Goal: Task Accomplishment & Management: Manage account settings

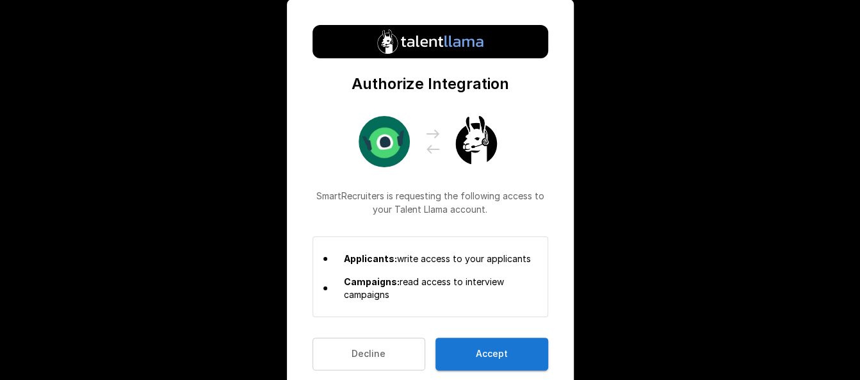
scroll to position [20, 0]
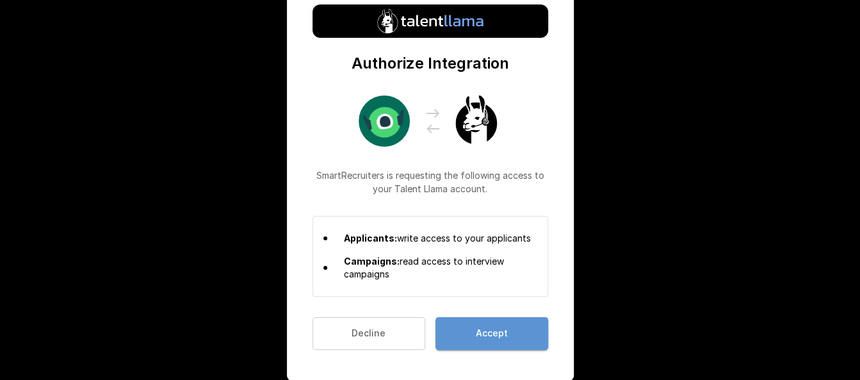
click at [476, 323] on button "Accept" at bounding box center [491, 333] width 113 height 33
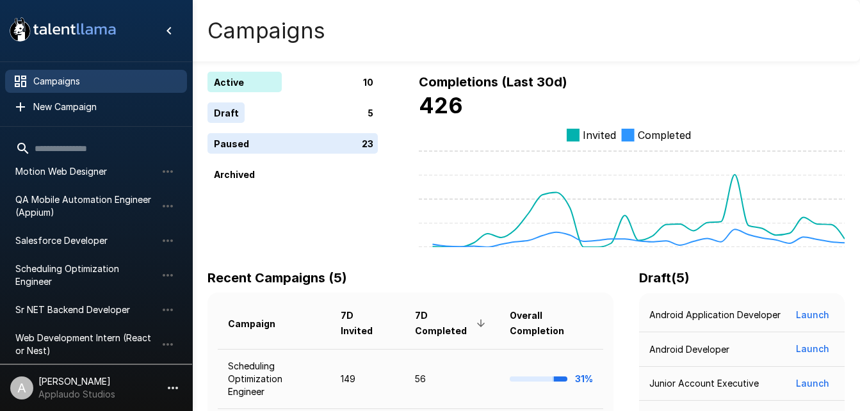
scroll to position [177, 0]
click at [87, 234] on span "Salesforce Developer" at bounding box center [85, 240] width 141 height 13
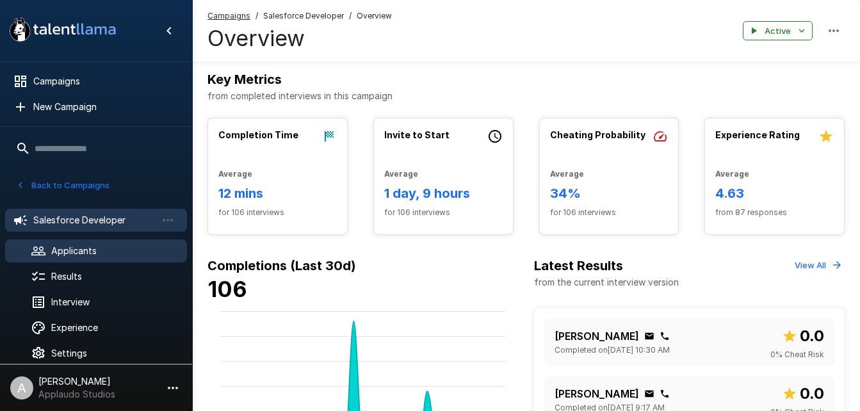
scroll to position [194, 0]
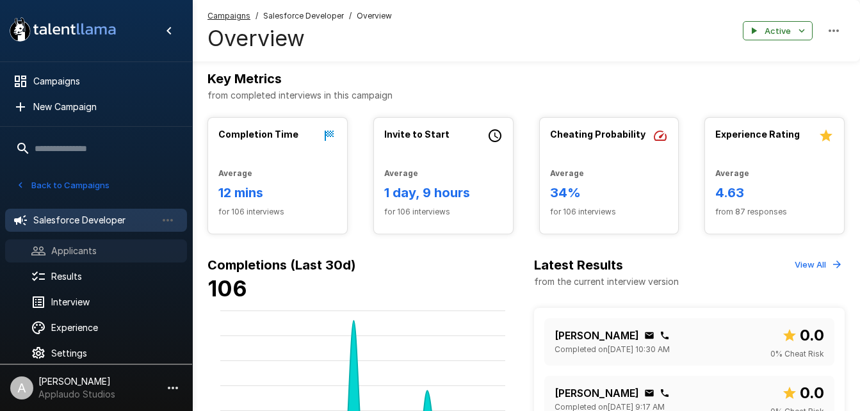
click at [98, 242] on div "Applicants" at bounding box center [96, 250] width 182 height 23
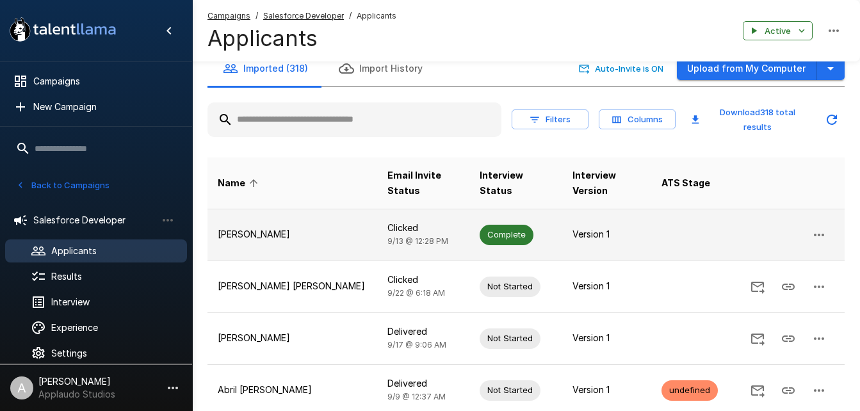
scroll to position [17, 0]
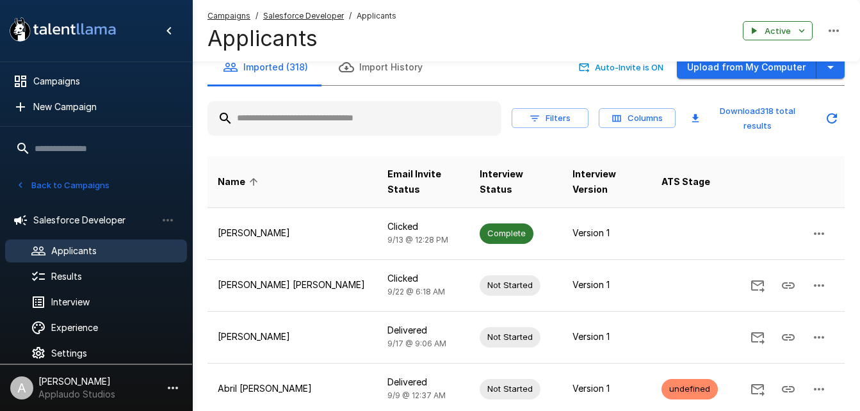
click at [290, 115] on input "text" at bounding box center [354, 118] width 294 height 23
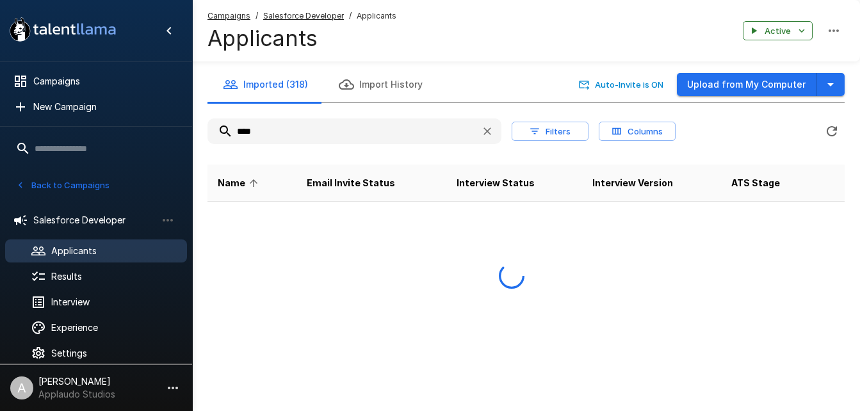
scroll to position [0, 0]
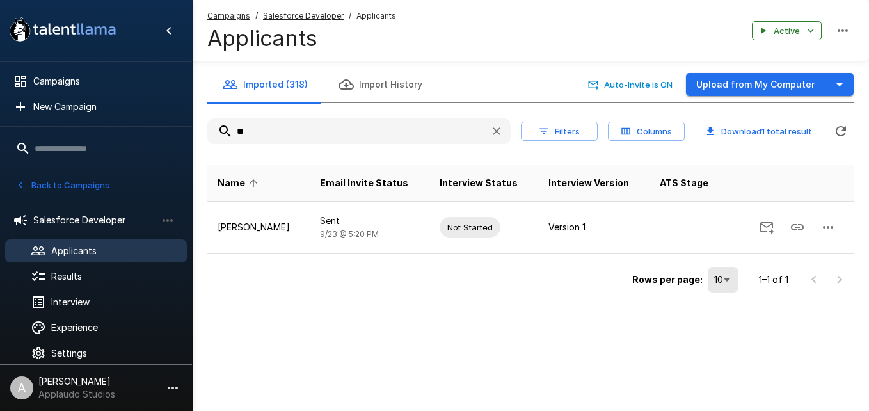
type input "*"
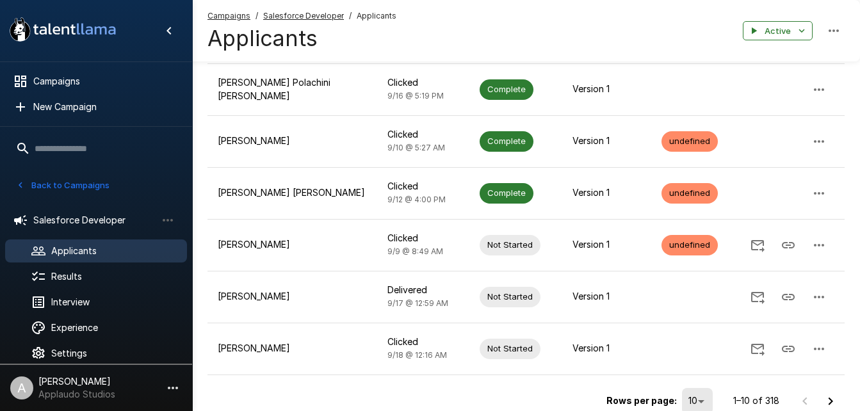
scroll to position [427, 0]
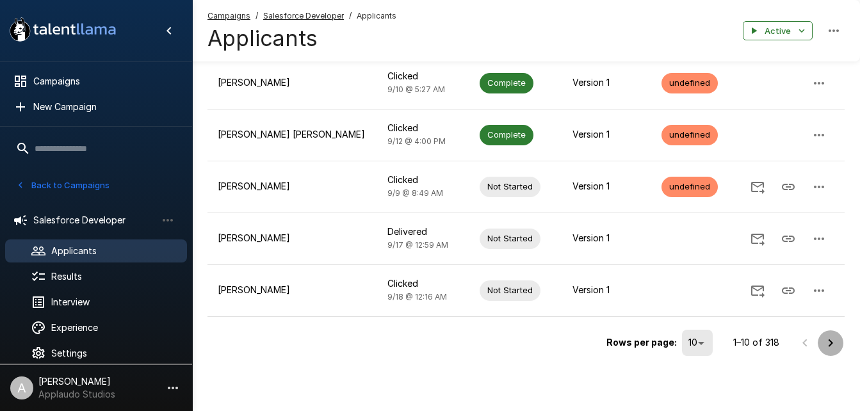
click at [832, 344] on icon "Go to next page" at bounding box center [829, 342] width 15 height 15
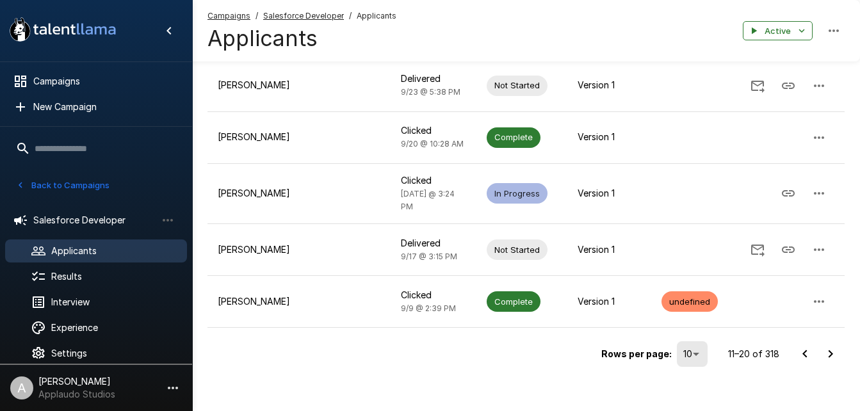
scroll to position [435, 0]
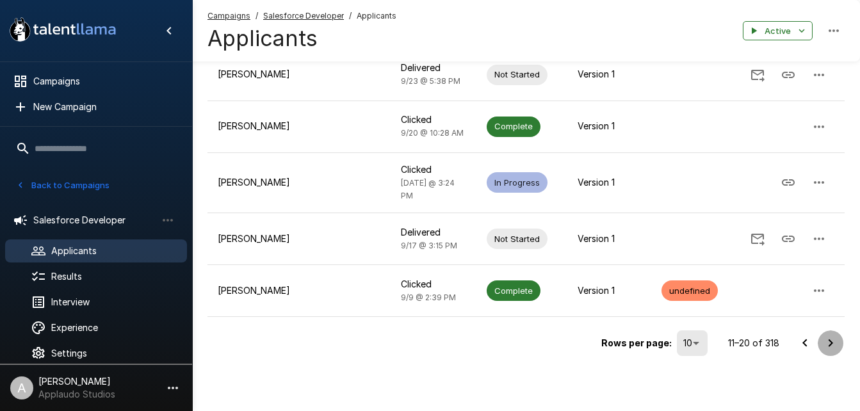
click at [829, 348] on icon "Go to next page" at bounding box center [829, 342] width 15 height 15
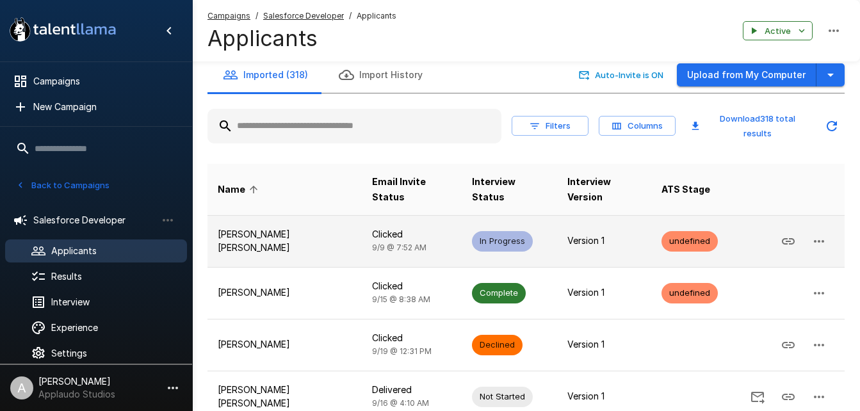
scroll to position [10, 0]
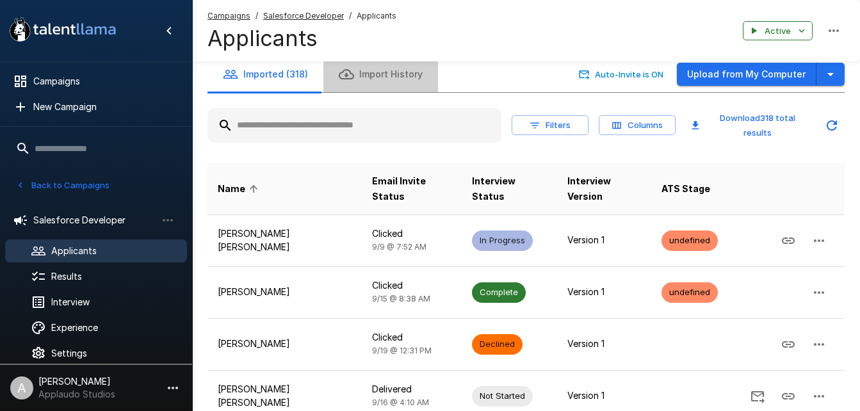
click at [411, 87] on button "Import History" at bounding box center [380, 74] width 115 height 36
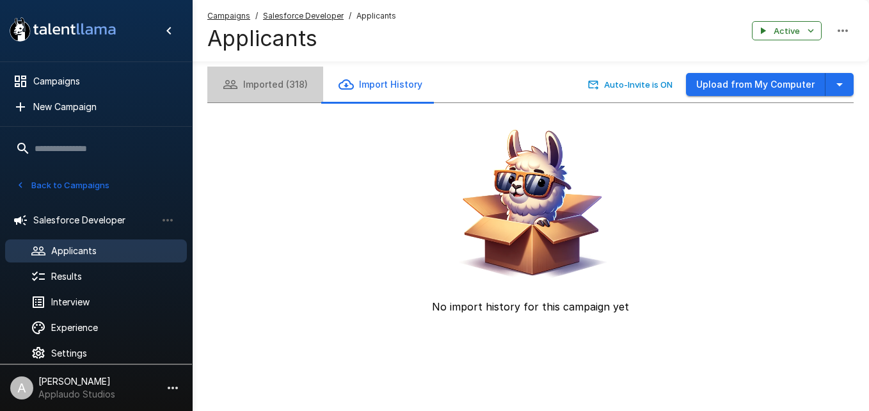
click at [292, 85] on button "Imported (318)" at bounding box center [265, 85] width 116 height 36
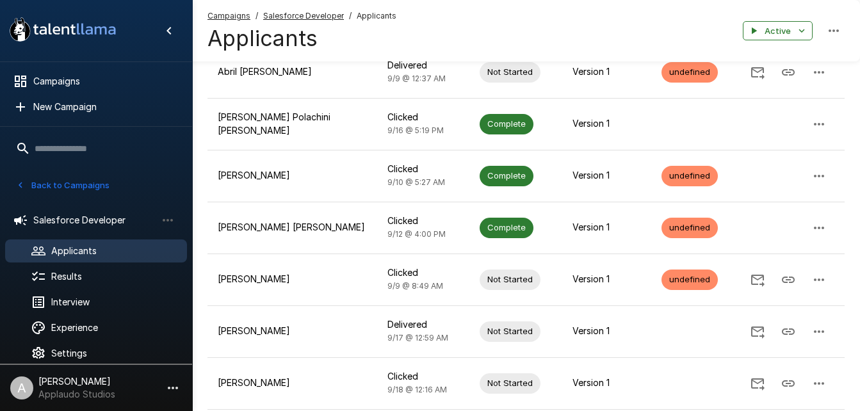
scroll to position [427, 0]
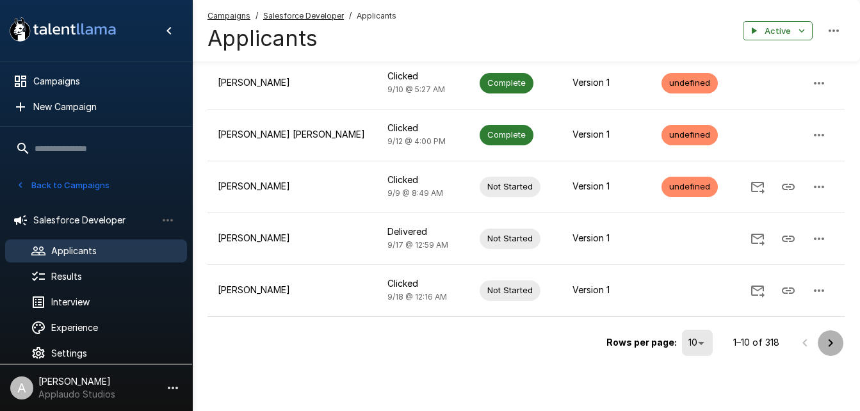
click at [830, 340] on icon "Go to next page" at bounding box center [830, 343] width 4 height 8
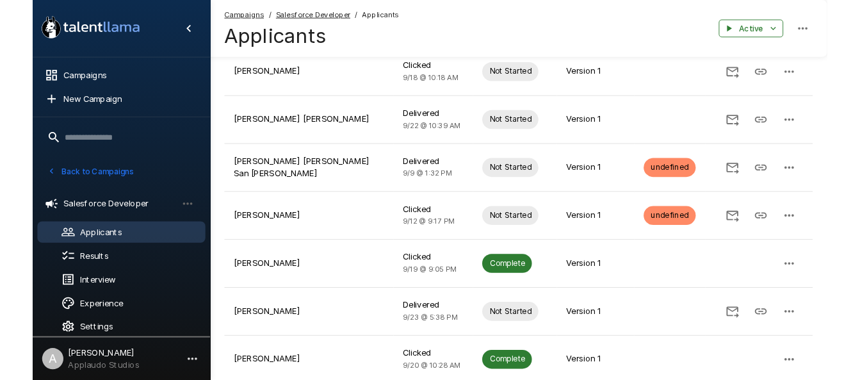
scroll to position [0, 0]
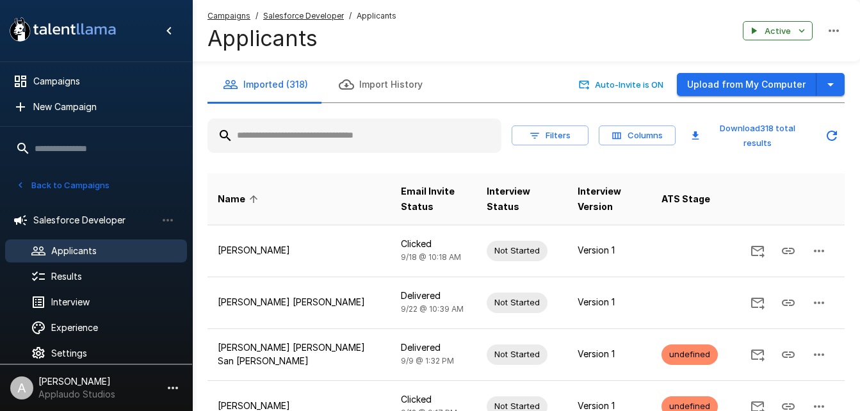
drag, startPoint x: 289, startPoint y: 114, endPoint x: 309, endPoint y: 132, distance: 27.2
click at [309, 132] on div "Filters Columns Download 318 total results" at bounding box center [525, 135] width 637 height 45
click at [309, 132] on input "text" at bounding box center [354, 135] width 294 height 23
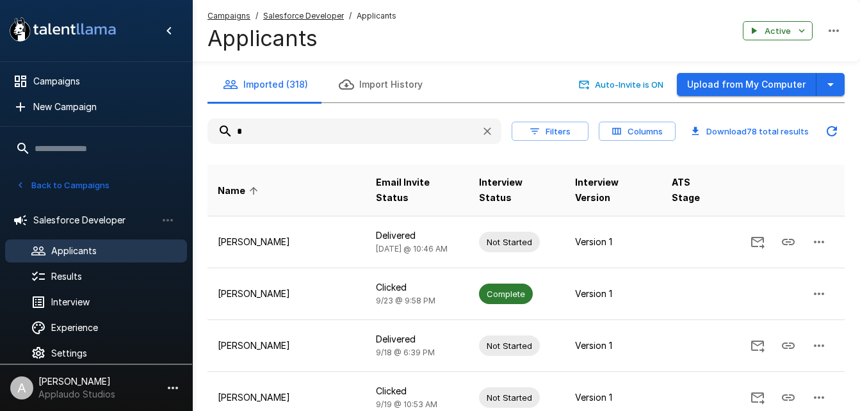
type input "*"
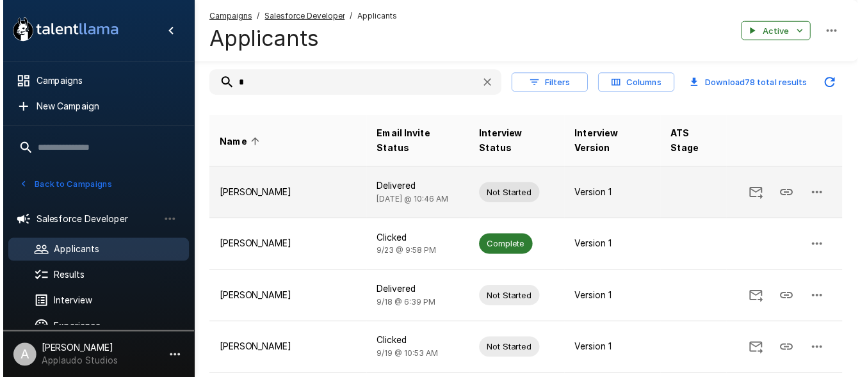
scroll to position [49, 0]
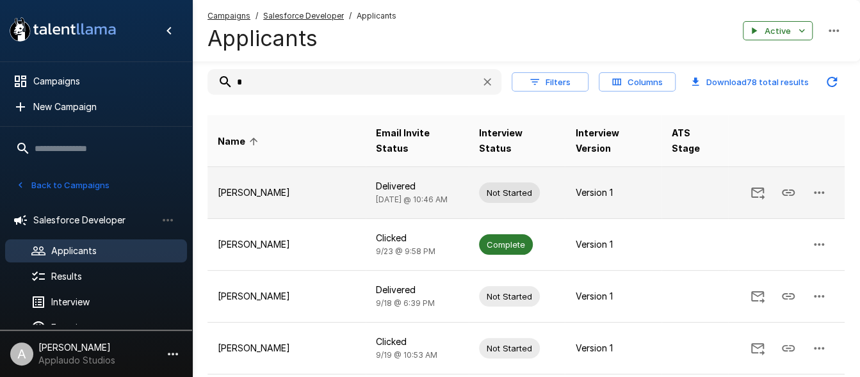
click at [260, 186] on p "Ben Chaikin" at bounding box center [287, 192] width 138 height 13
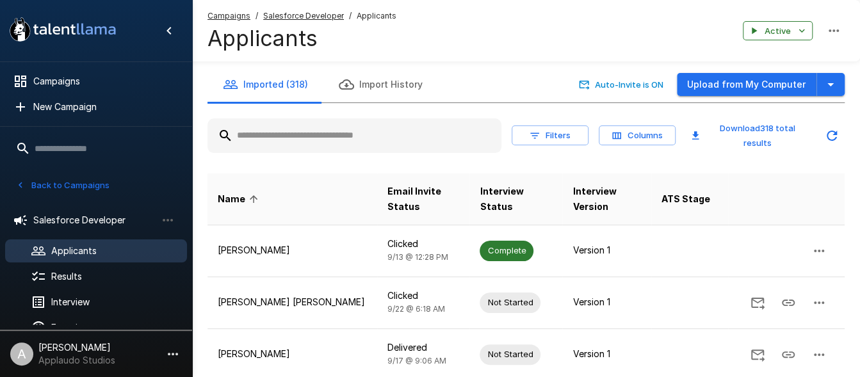
click at [285, 133] on input "text" at bounding box center [354, 135] width 294 height 23
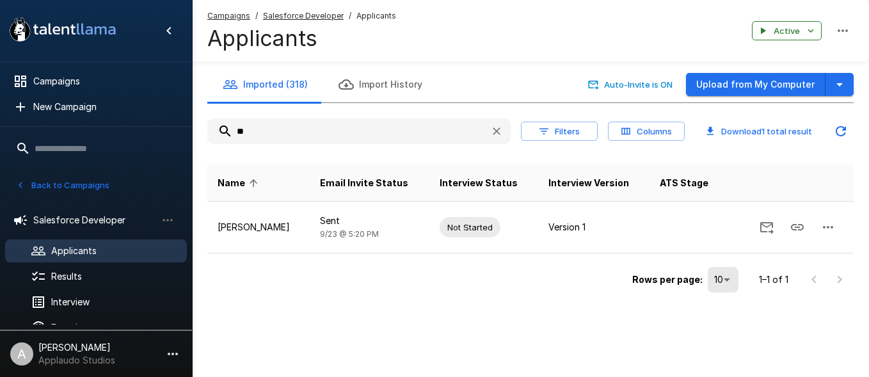
type input "*"
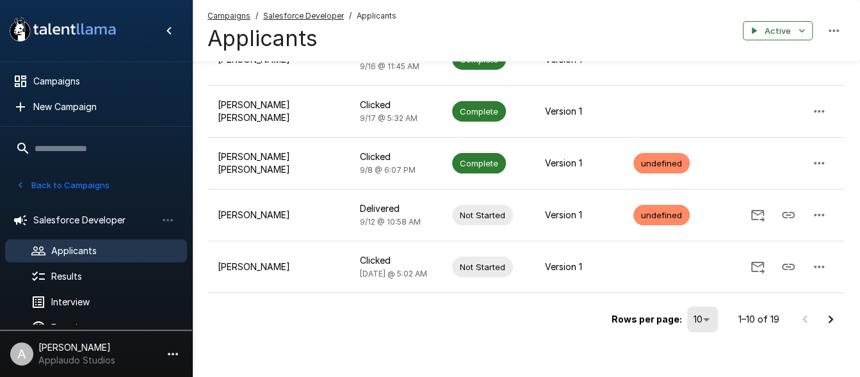
scroll to position [444, 0]
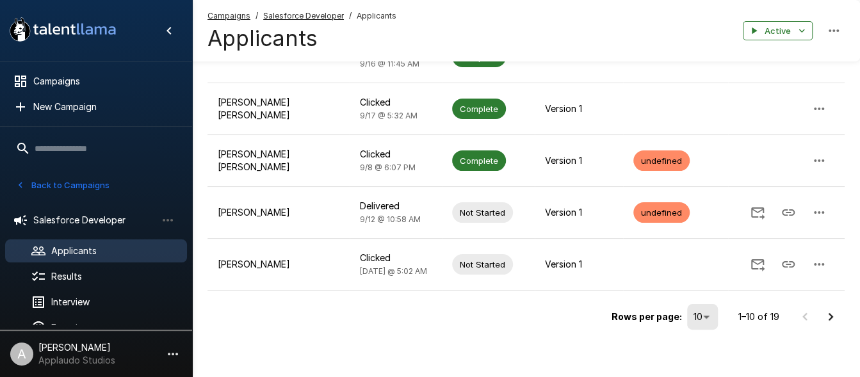
type input "**"
click at [835, 315] on icon "Go to next page" at bounding box center [829, 316] width 15 height 15
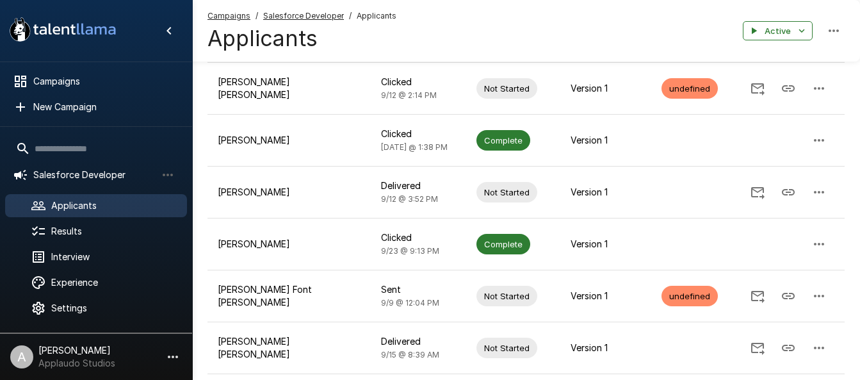
scroll to position [154, 0]
click at [52, 152] on input "text" at bounding box center [96, 148] width 182 height 23
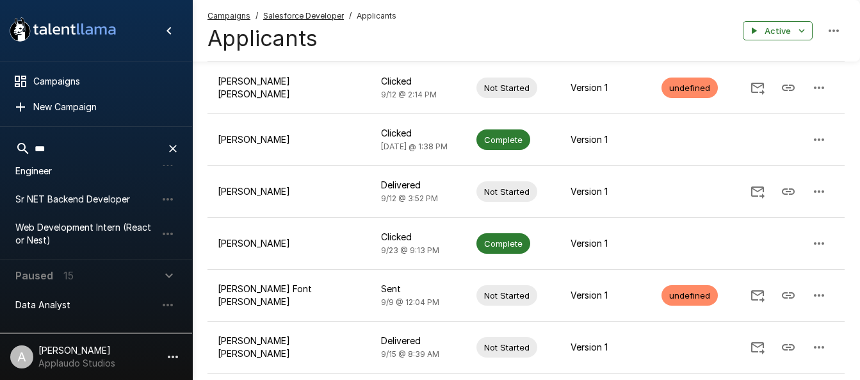
scroll to position [0, 0]
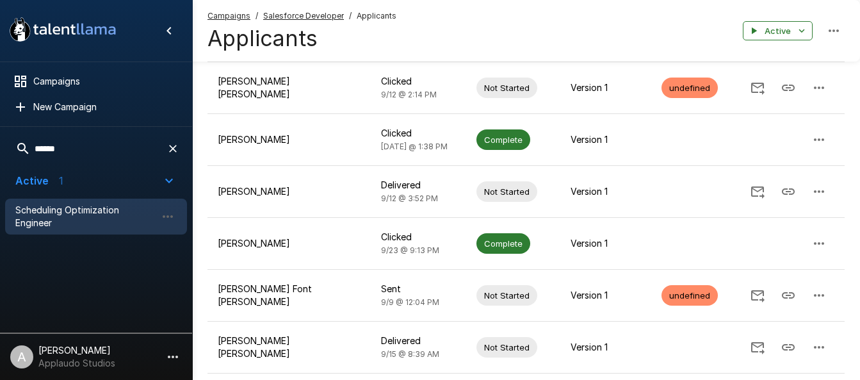
type input "******"
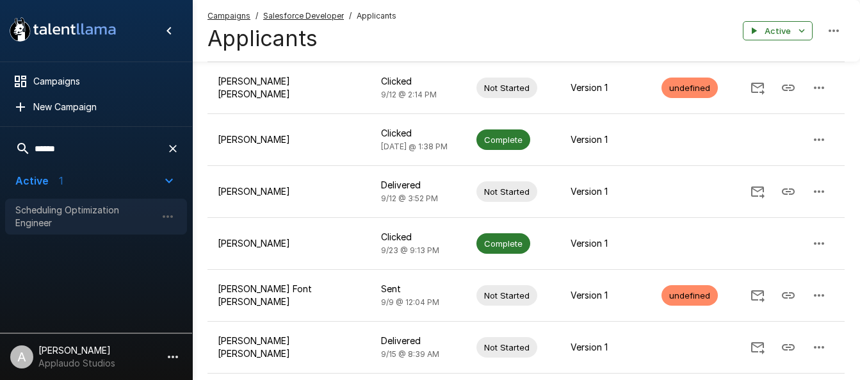
click at [64, 202] on div "Scheduling Optimization Engineer" at bounding box center [96, 216] width 182 height 36
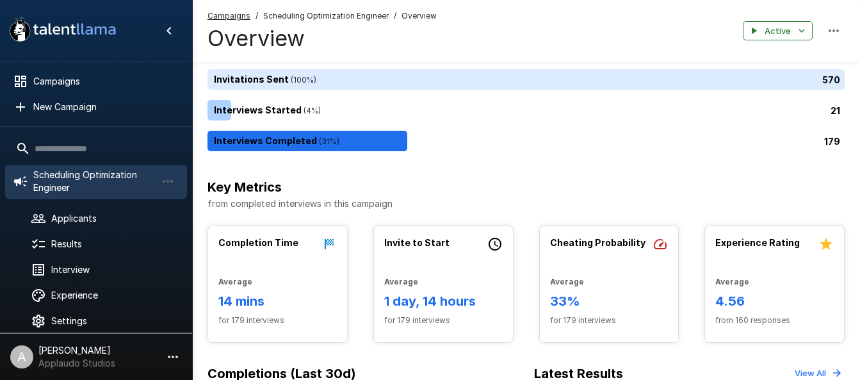
scroll to position [81, 0]
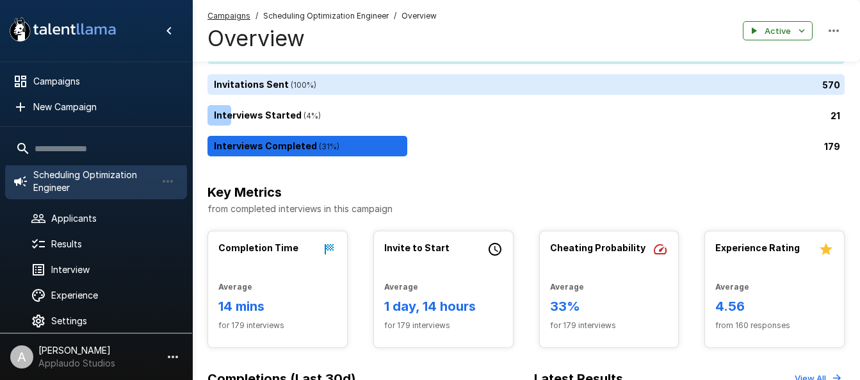
click at [88, 205] on ul "Scheduling Optimization Engineer Applicants Results Interview Experience Settin…" at bounding box center [96, 246] width 192 height 187
click at [93, 211] on div "Applicants" at bounding box center [96, 218] width 182 height 23
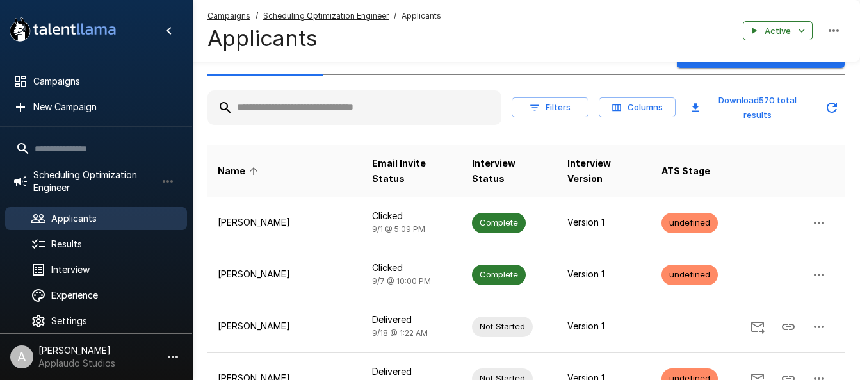
scroll to position [26, 0]
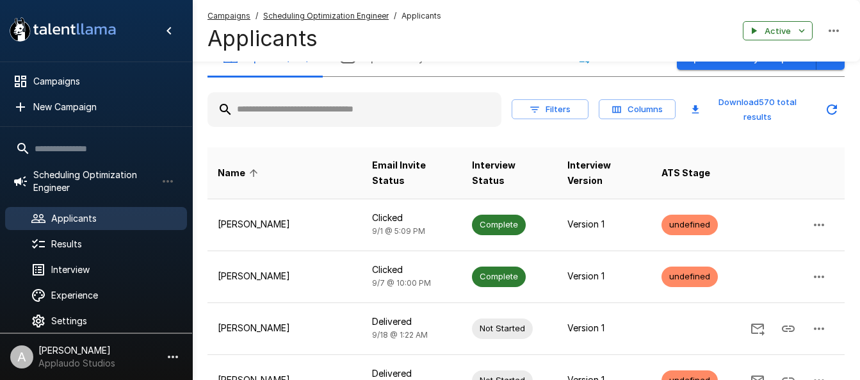
click at [333, 110] on input "text" at bounding box center [354, 109] width 294 height 23
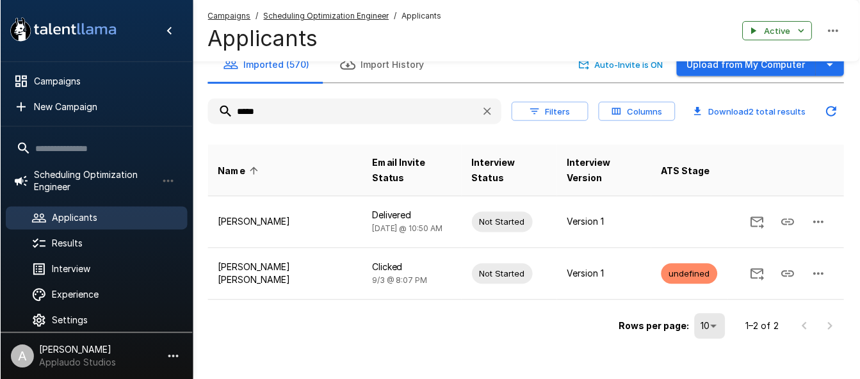
scroll to position [45, 0]
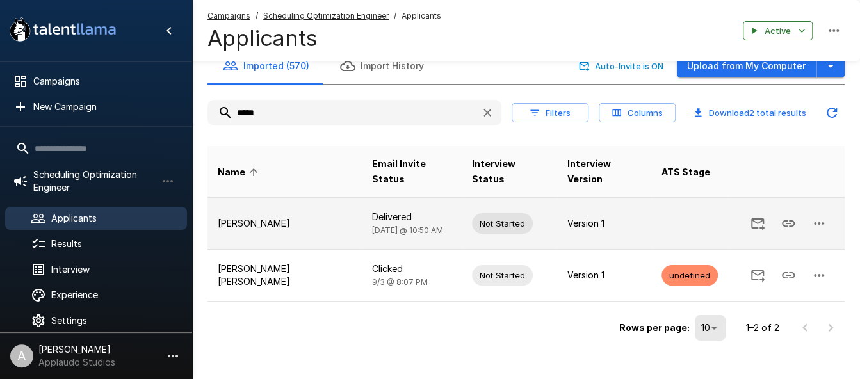
type input "*****"
drag, startPoint x: 217, startPoint y: 209, endPoint x: 431, endPoint y: 216, distance: 213.9
click at [431, 216] on tr "Salvador Botello-aceves Delivered Today @ 10:50 AM Not Started Version 1" at bounding box center [525, 224] width 637 height 52
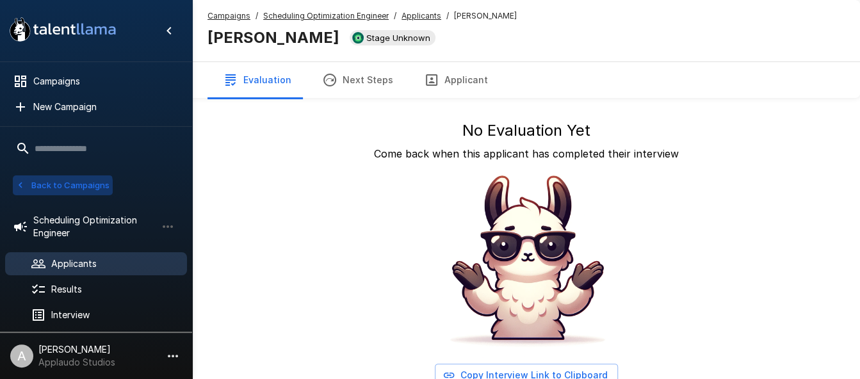
click at [24, 190] on icon "button" at bounding box center [21, 185] width 12 height 12
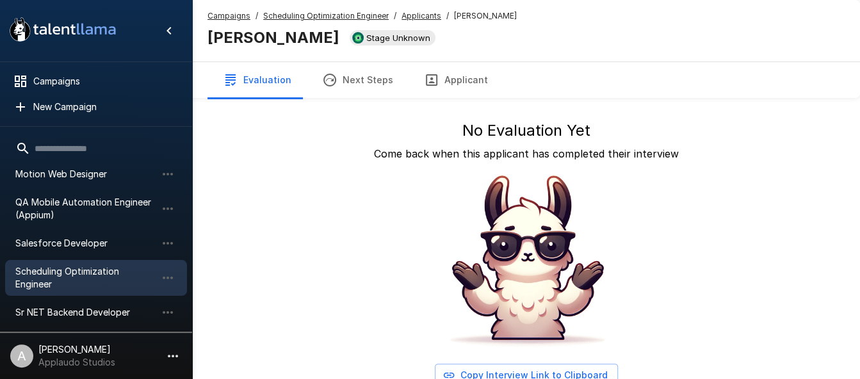
scroll to position [175, 0]
click at [88, 236] on span "Salesforce Developer" at bounding box center [85, 242] width 141 height 13
